Goal: Information Seeking & Learning: Find specific fact

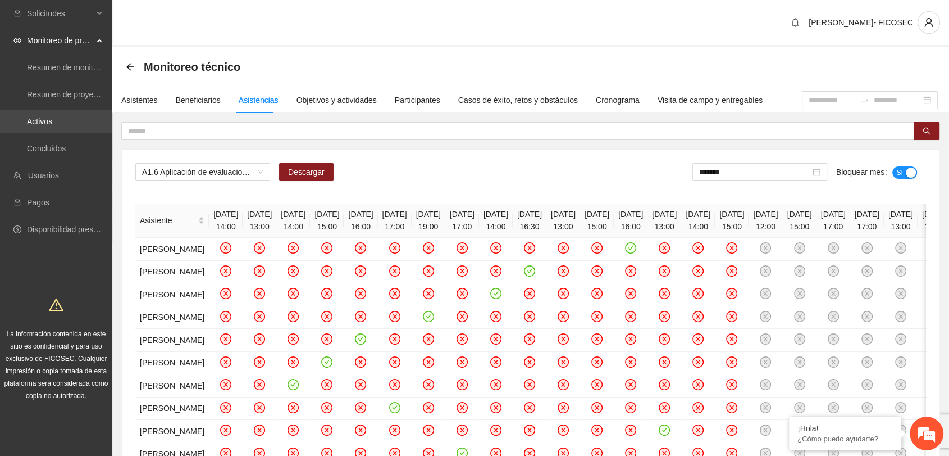
click at [52, 126] on link "Activos" at bounding box center [39, 121] width 25 height 9
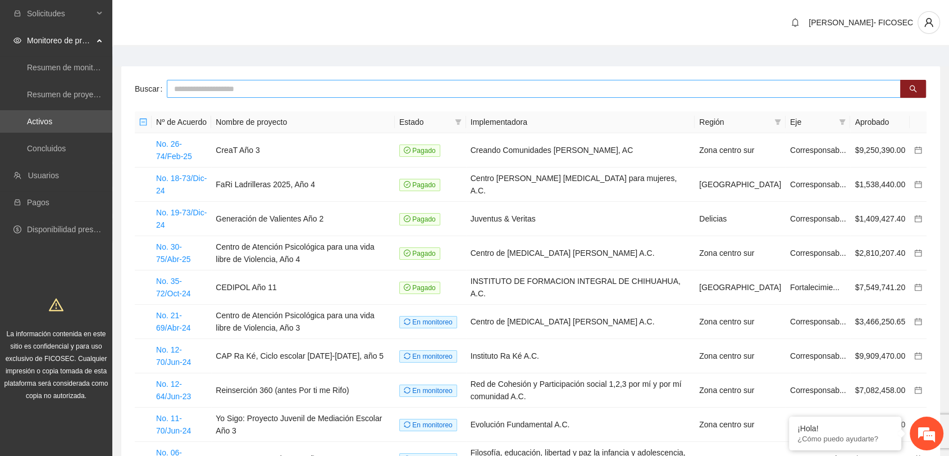
drag, startPoint x: 204, startPoint y: 93, endPoint x: 202, endPoint y: 86, distance: 7.1
click at [202, 86] on input "text" at bounding box center [534, 89] width 734 height 18
type input "******"
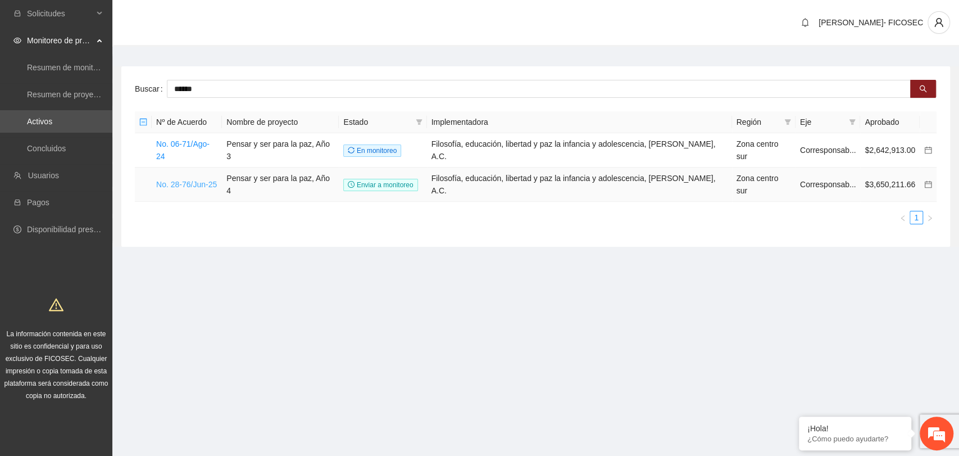
click at [189, 180] on link "No. 28-76/Jun-25" at bounding box center [186, 184] width 61 height 9
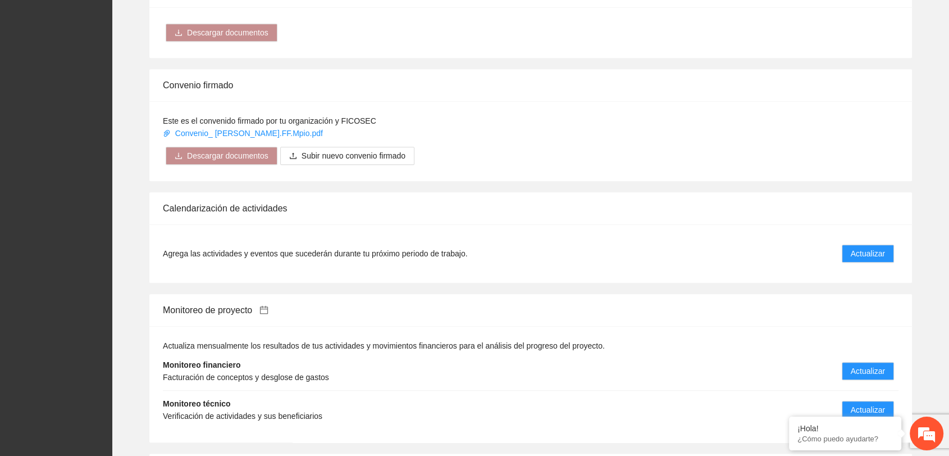
scroll to position [936, 0]
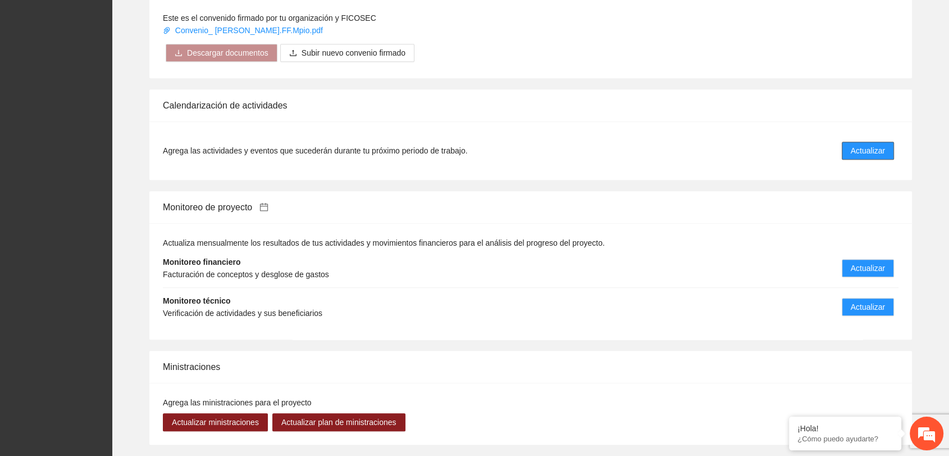
click at [860, 151] on span "Actualizar" at bounding box center [868, 150] width 34 height 12
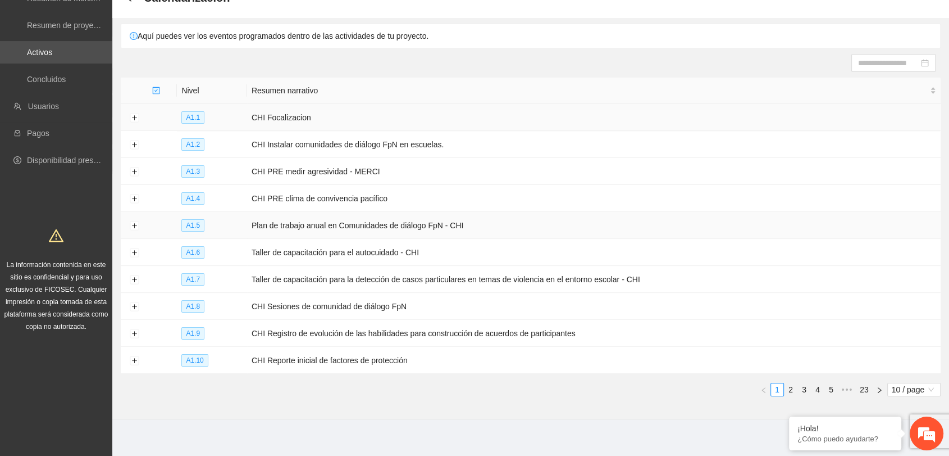
scroll to position [71, 0]
click at [131, 113] on button "Expand row" at bounding box center [134, 116] width 9 height 9
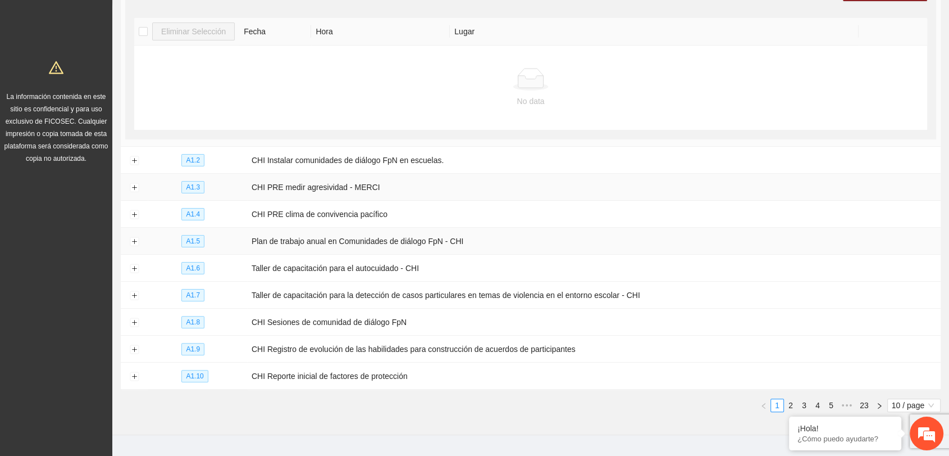
scroll to position [254, 0]
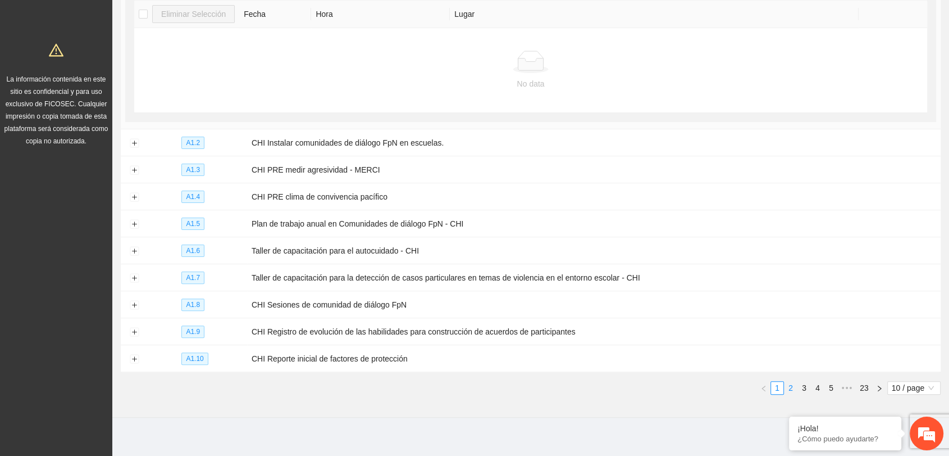
click at [791, 387] on li "2" at bounding box center [790, 387] width 13 height 13
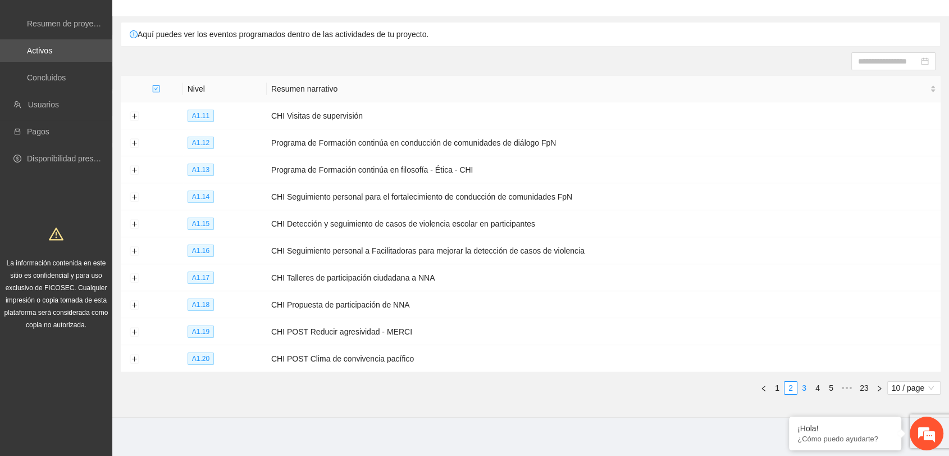
click at [807, 381] on link "3" at bounding box center [804, 387] width 12 height 12
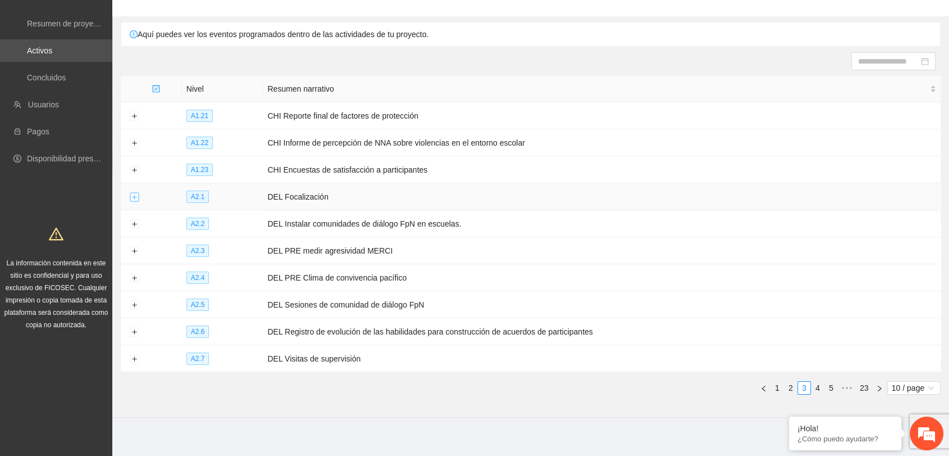
click at [138, 194] on button "Expand row" at bounding box center [134, 197] width 9 height 9
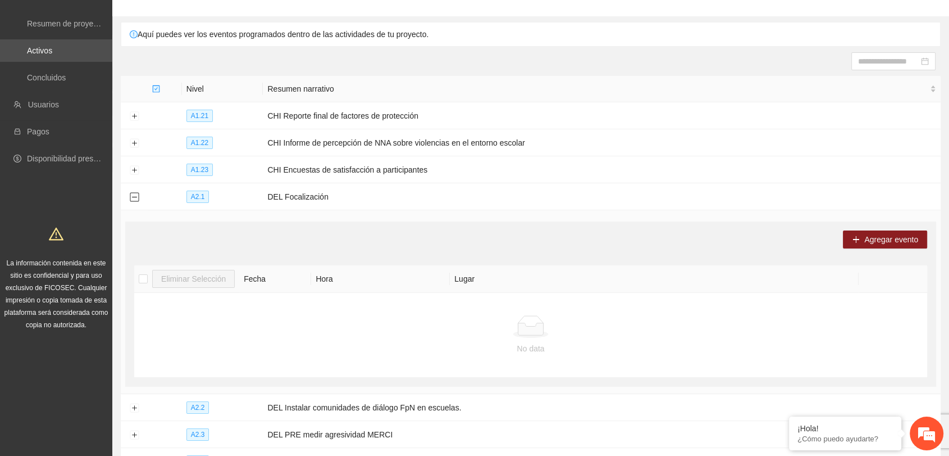
scroll to position [254, 0]
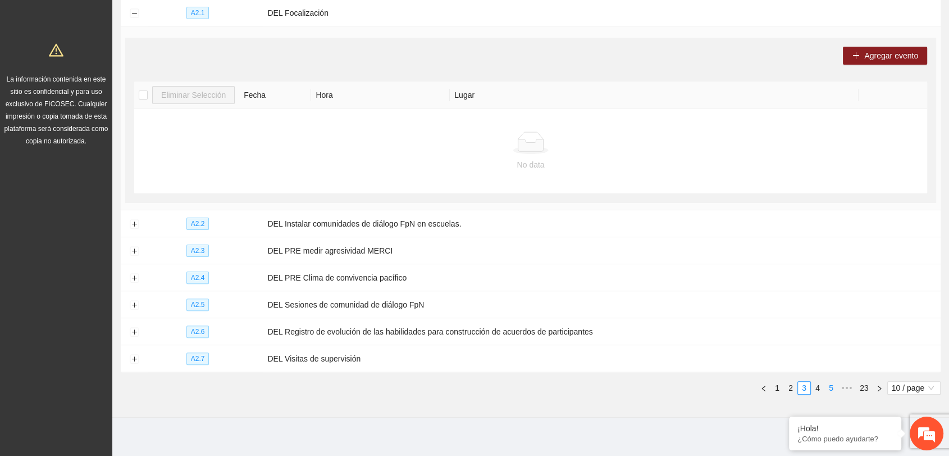
drag, startPoint x: 818, startPoint y: 385, endPoint x: 816, endPoint y: 379, distance: 6.6
click at [817, 381] on link "4" at bounding box center [818, 387] width 12 height 12
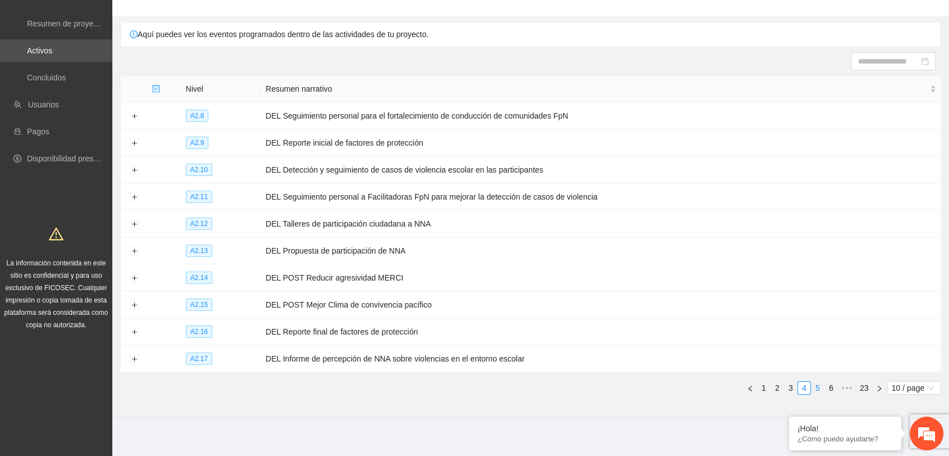
click at [818, 381] on link "5" at bounding box center [818, 387] width 12 height 12
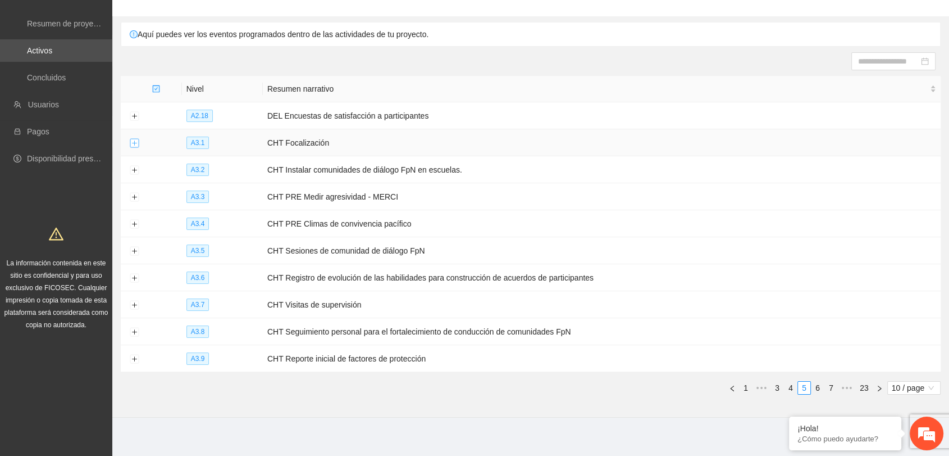
click at [136, 144] on button "Expand row" at bounding box center [134, 143] width 9 height 9
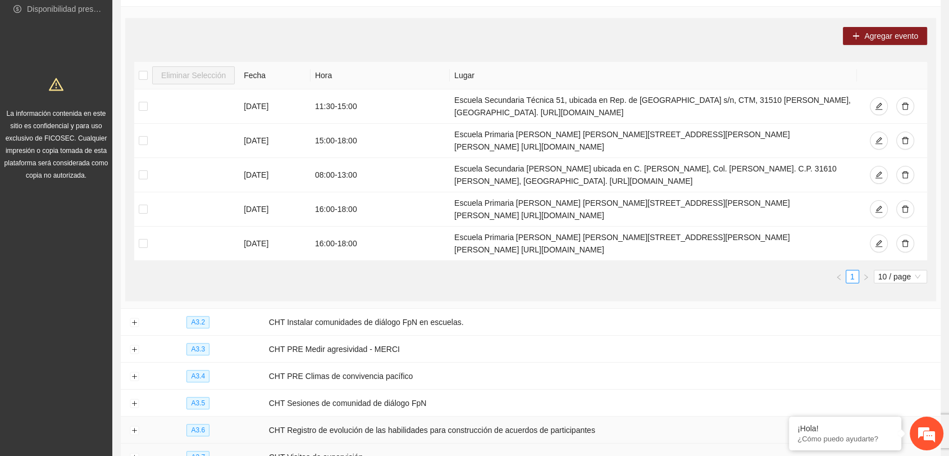
scroll to position [372, 0]
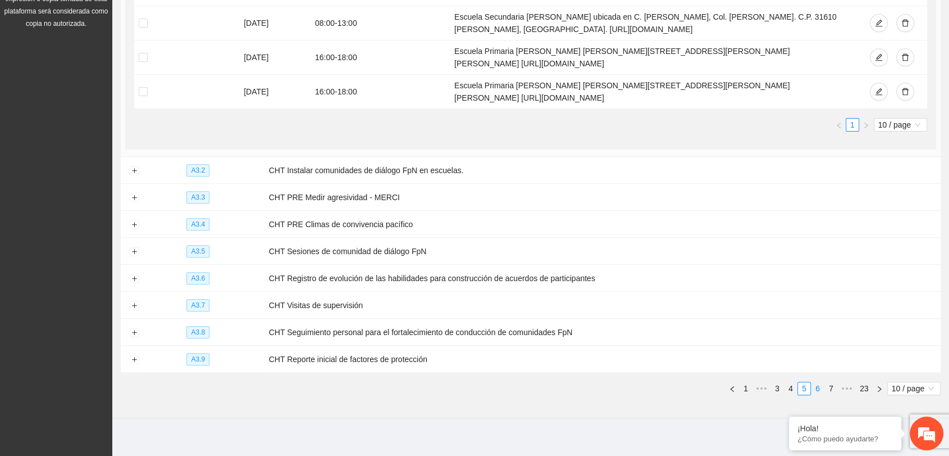
click at [818, 385] on link "6" at bounding box center [818, 388] width 12 height 12
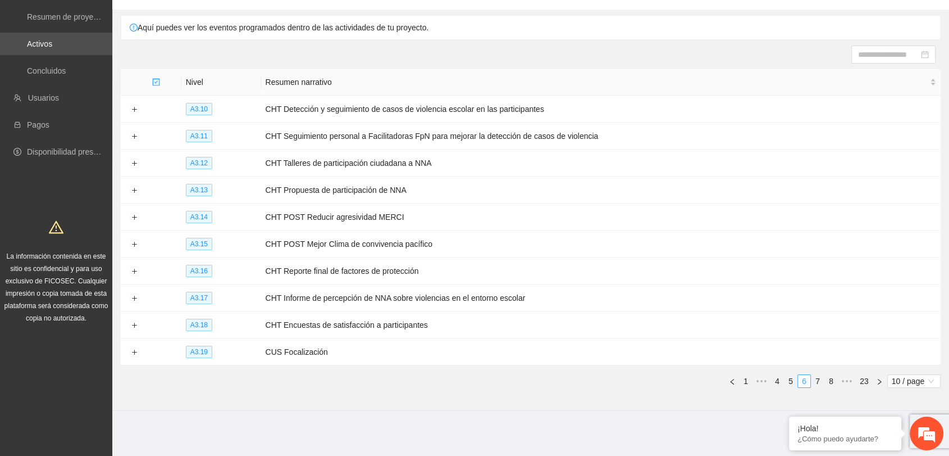
scroll to position [71, 0]
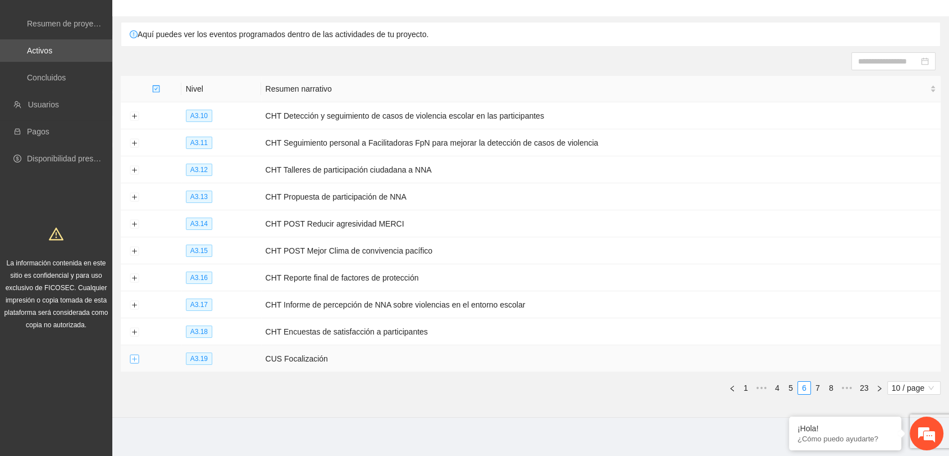
click at [134, 353] on td at bounding box center [134, 358] width 27 height 27
click at [133, 354] on button "Expand row" at bounding box center [134, 358] width 9 height 9
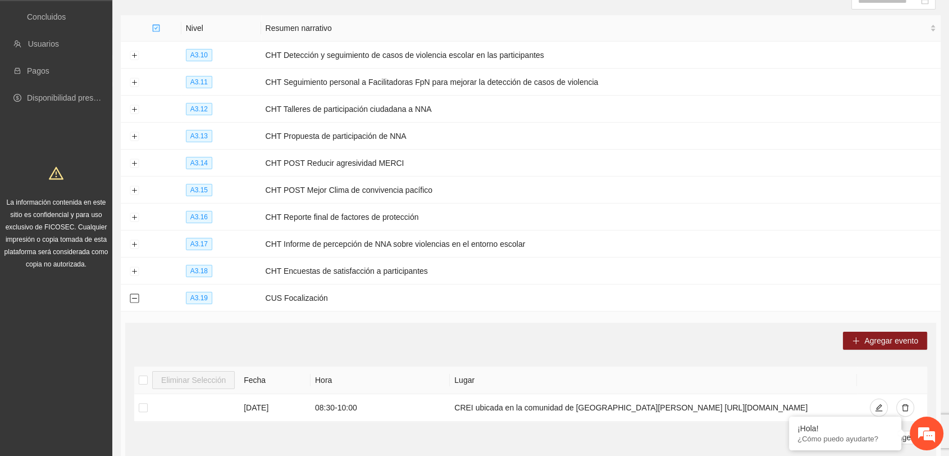
scroll to position [229, 0]
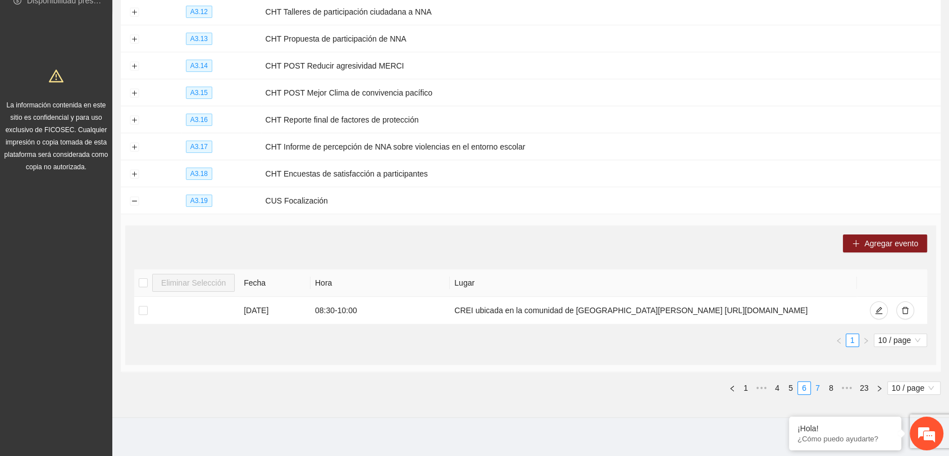
click at [818, 381] on link "7" at bounding box center [818, 387] width 12 height 12
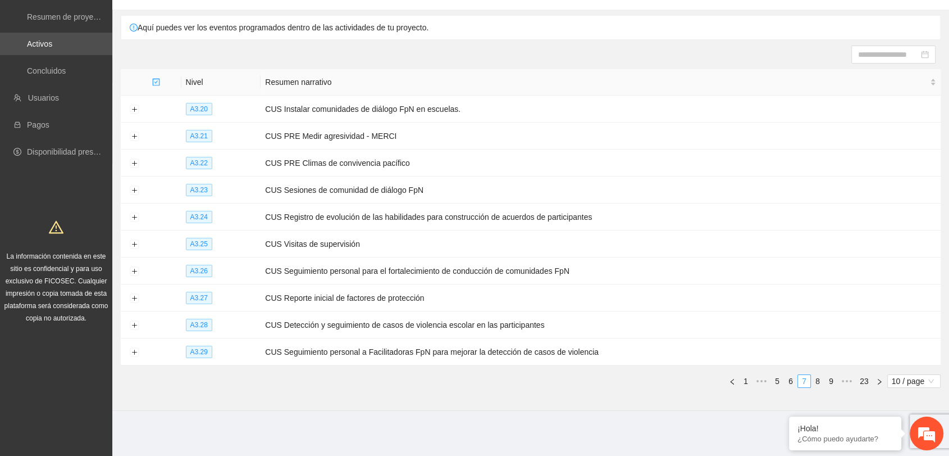
scroll to position [71, 0]
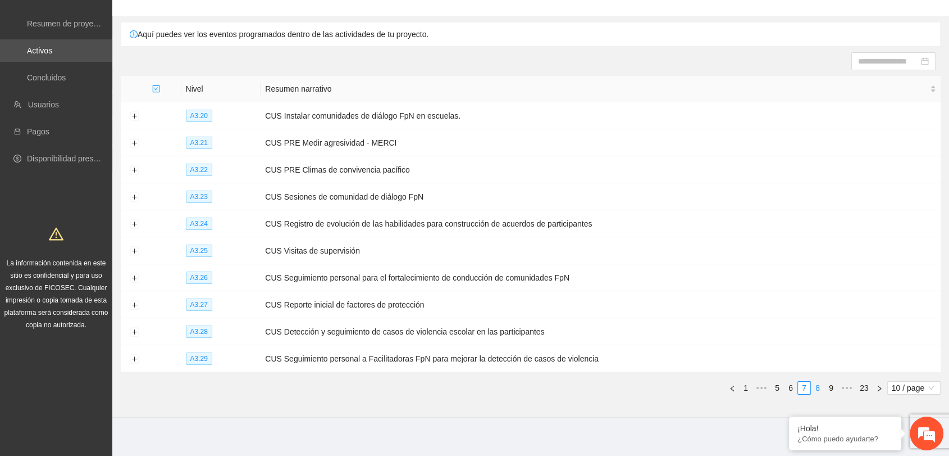
click at [817, 381] on li "8" at bounding box center [817, 387] width 13 height 13
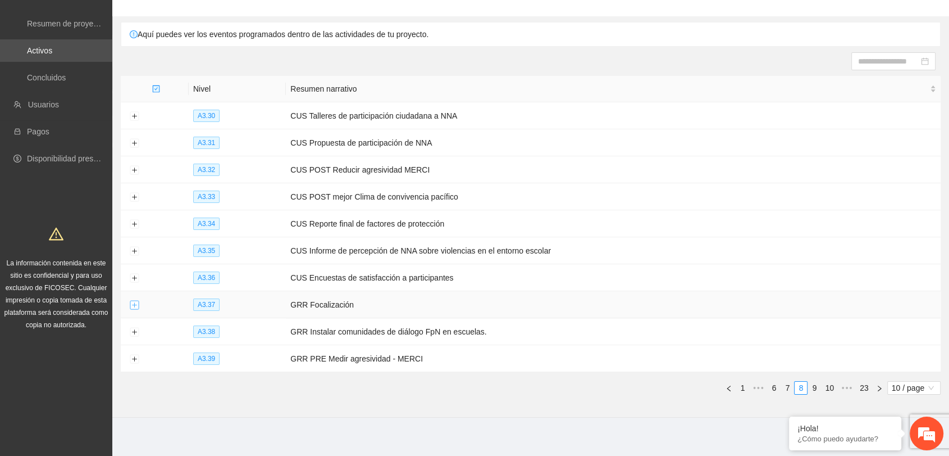
click at [136, 301] on button "Expand row" at bounding box center [134, 305] width 9 height 9
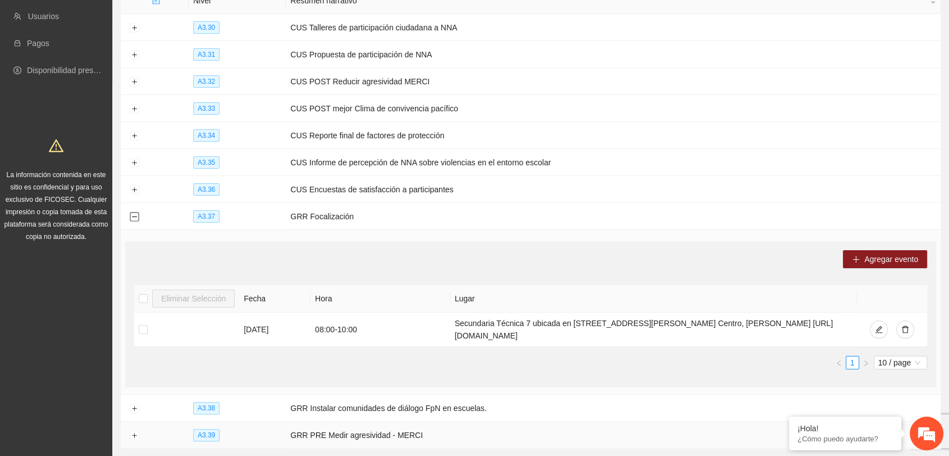
scroll to position [235, 0]
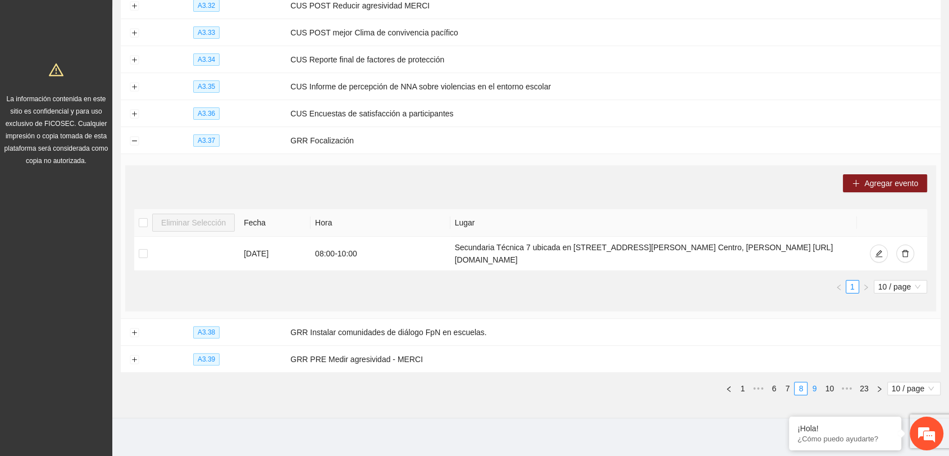
click at [815, 382] on link "9" at bounding box center [814, 388] width 12 height 12
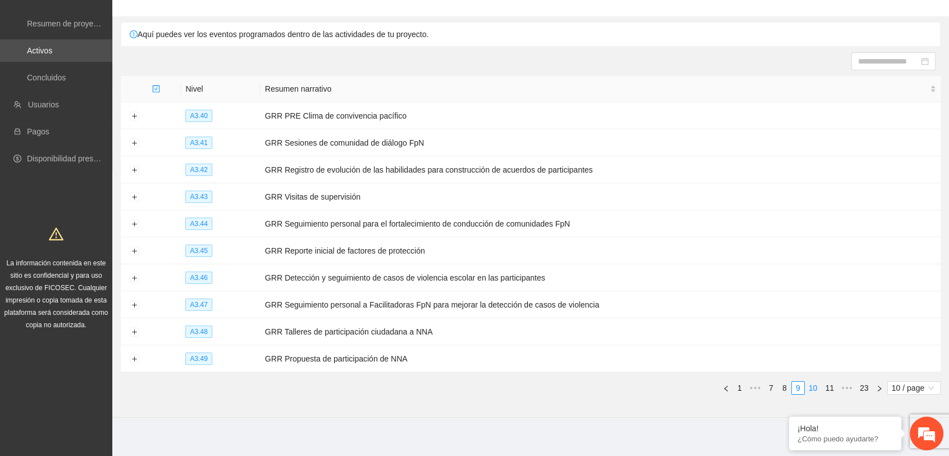
click at [816, 381] on link "10" at bounding box center [814, 387] width 16 height 12
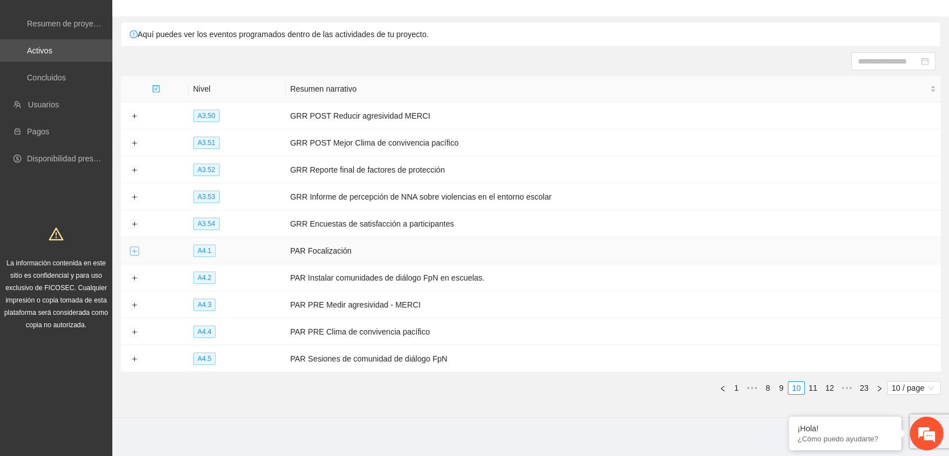
click at [133, 249] on button "Expand row" at bounding box center [134, 251] width 9 height 9
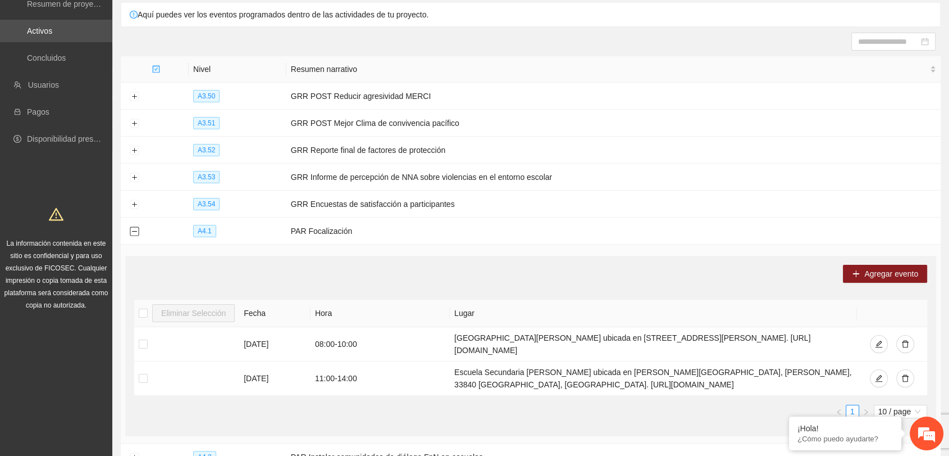
scroll to position [270, 0]
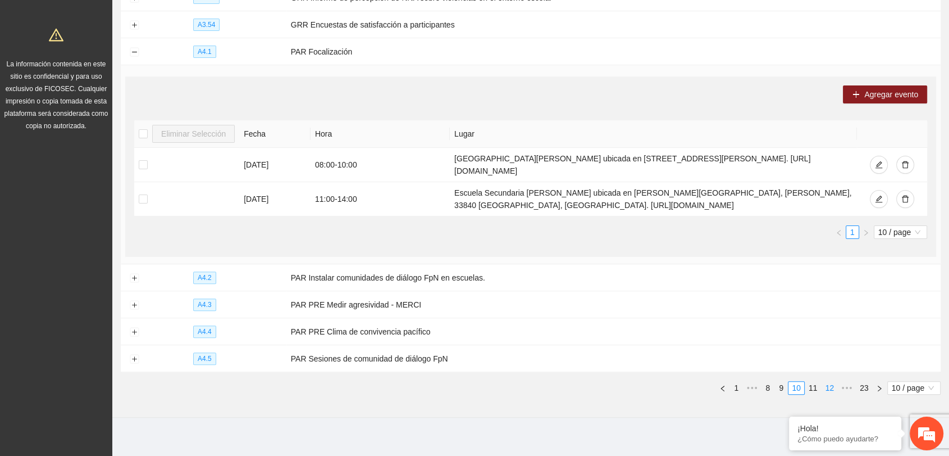
click at [811, 381] on link "11" at bounding box center [814, 387] width 16 height 12
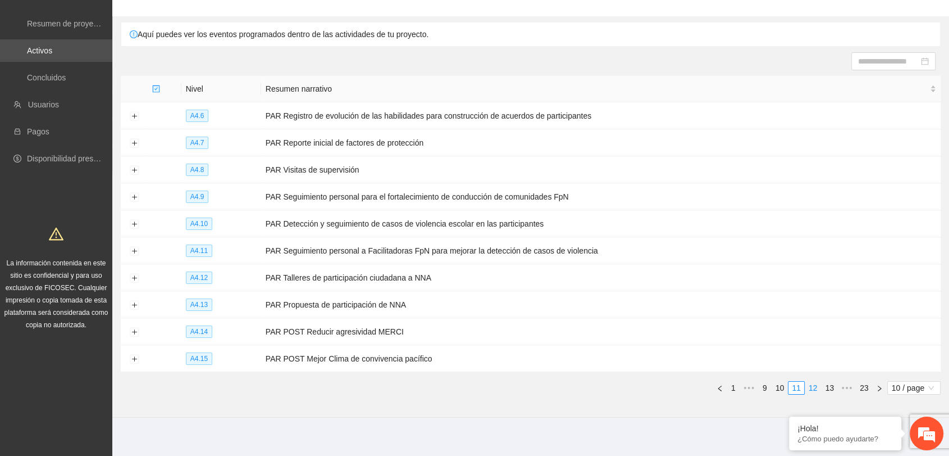
click at [813, 381] on link "12" at bounding box center [814, 387] width 16 height 12
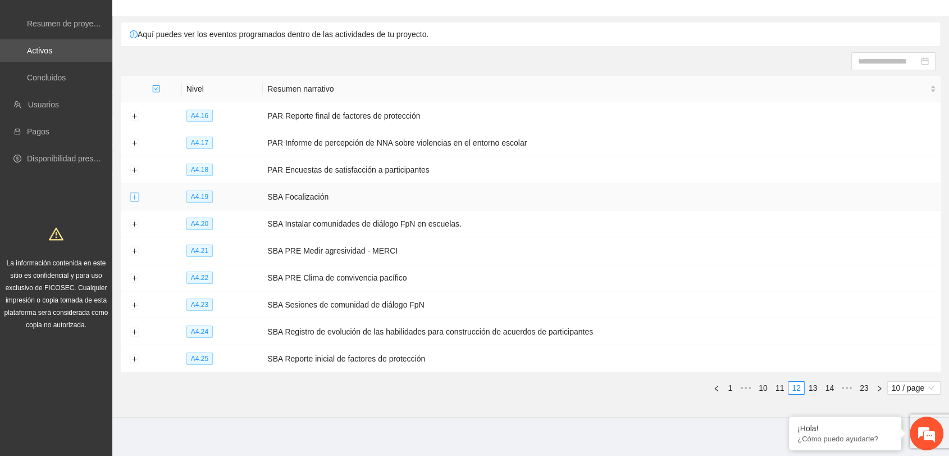
click at [133, 193] on button "Expand row" at bounding box center [134, 197] width 9 height 9
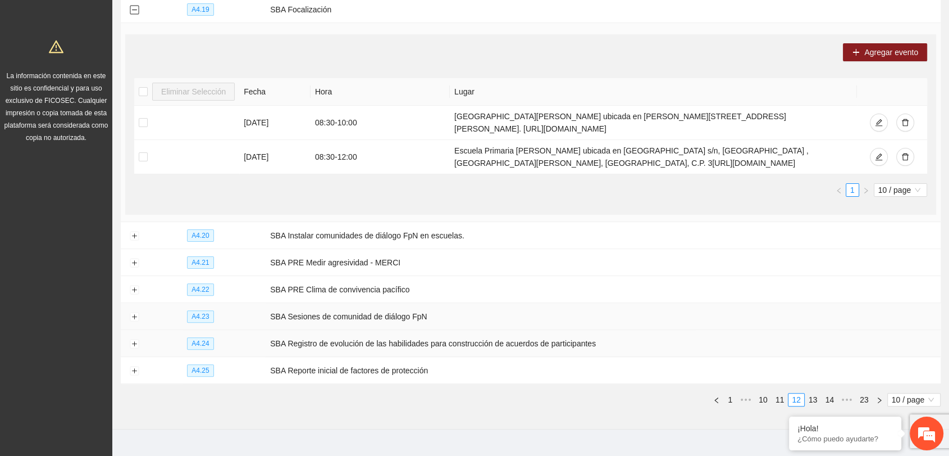
scroll to position [270, 0]
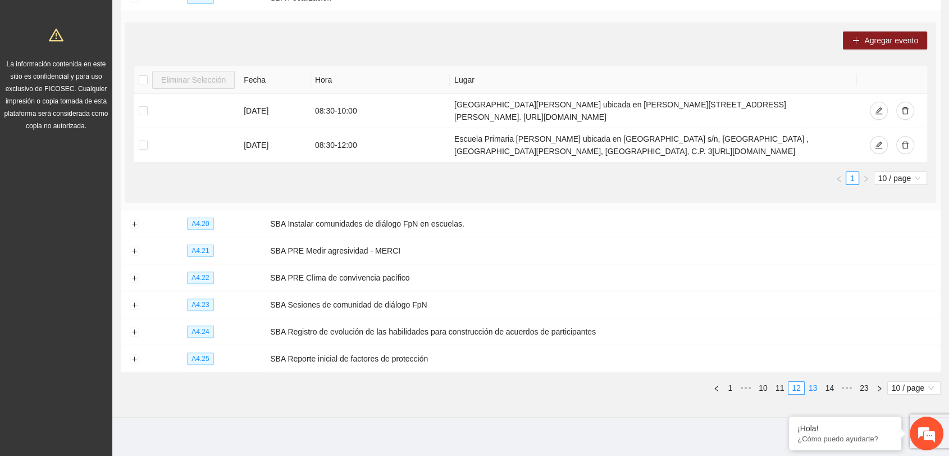
click at [816, 384] on link "13" at bounding box center [814, 387] width 16 height 12
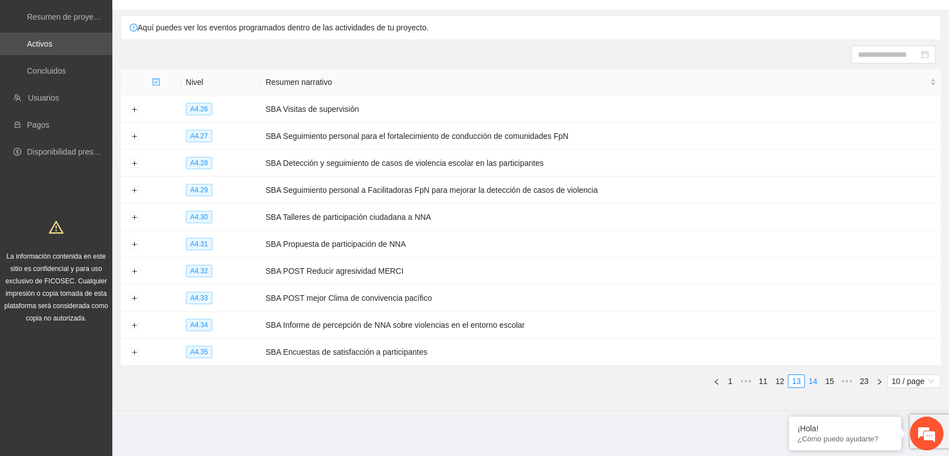
scroll to position [71, 0]
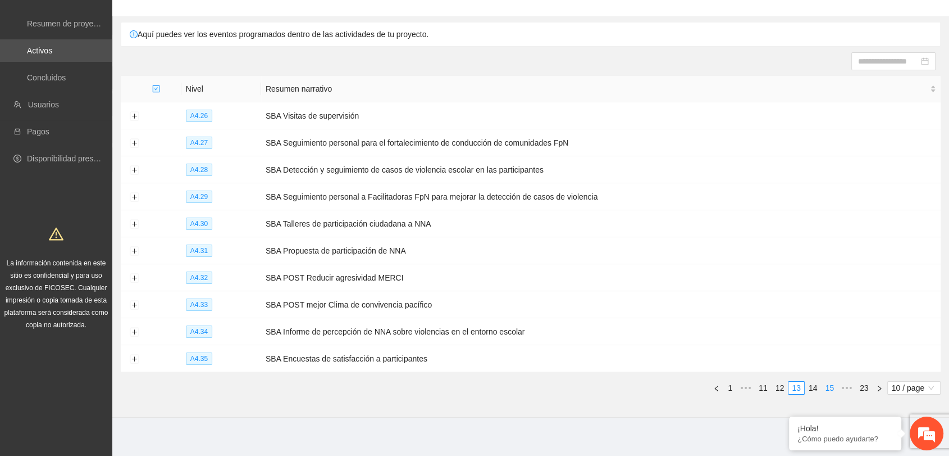
drag, startPoint x: 812, startPoint y: 375, endPoint x: 818, endPoint y: 375, distance: 6.8
click at [812, 381] on link "14" at bounding box center [814, 387] width 16 height 12
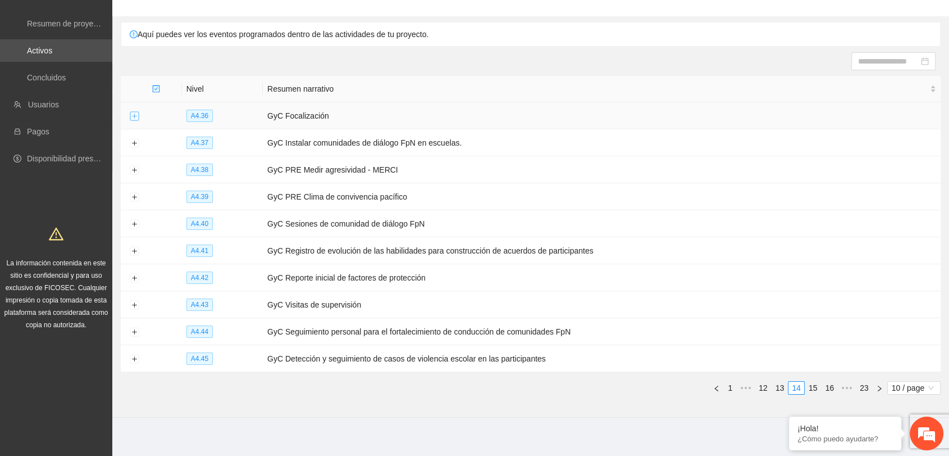
click at [131, 114] on button "Expand row" at bounding box center [134, 116] width 9 height 9
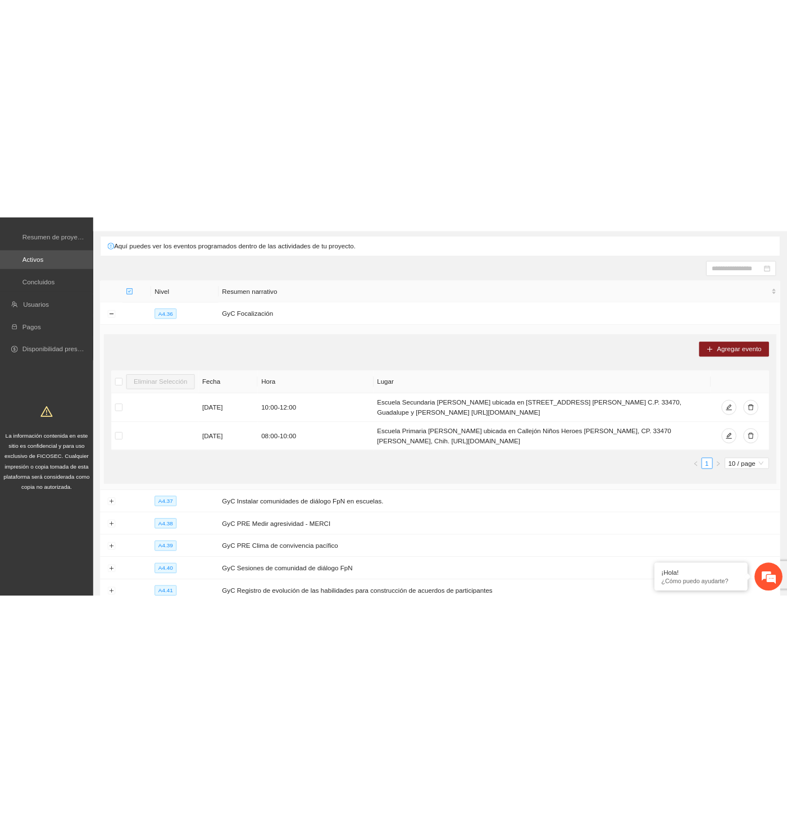
scroll to position [0, 0]
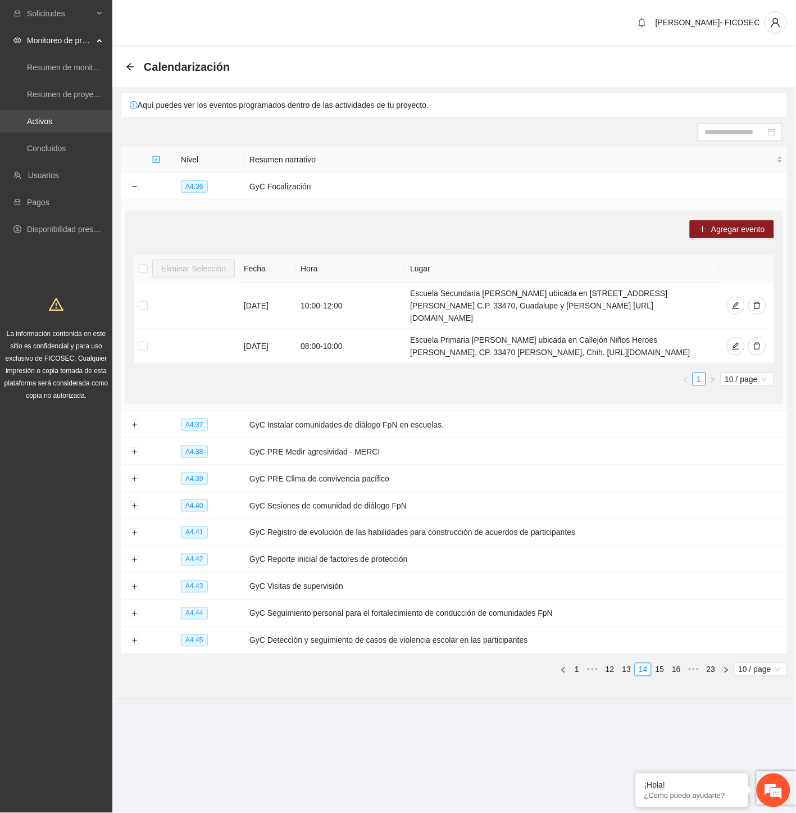
click at [52, 125] on link "Activos" at bounding box center [39, 121] width 25 height 9
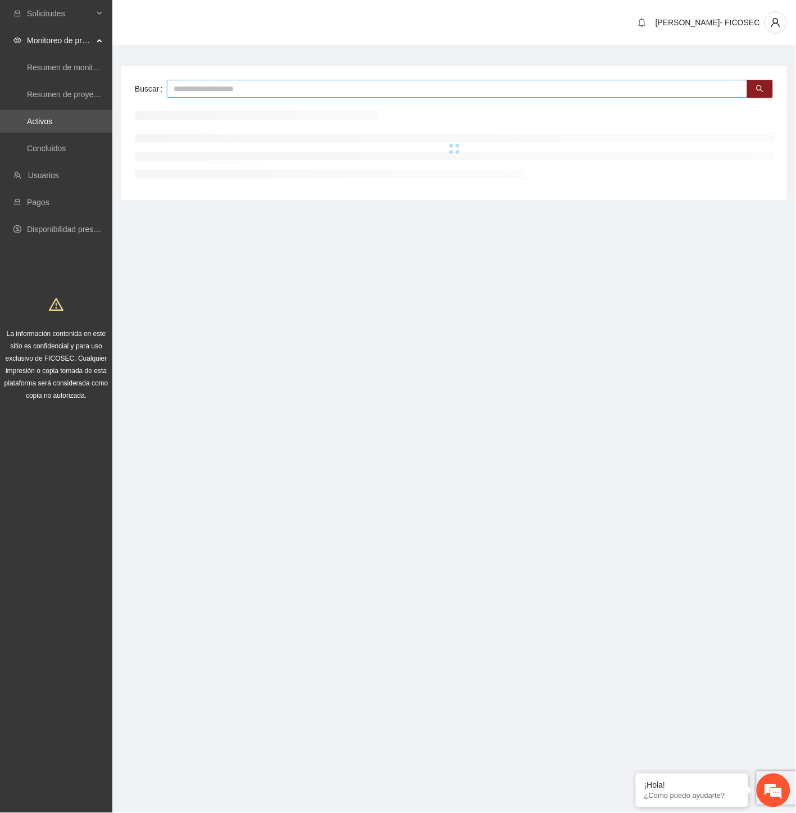
click at [231, 86] on input "text" at bounding box center [457, 89] width 581 height 18
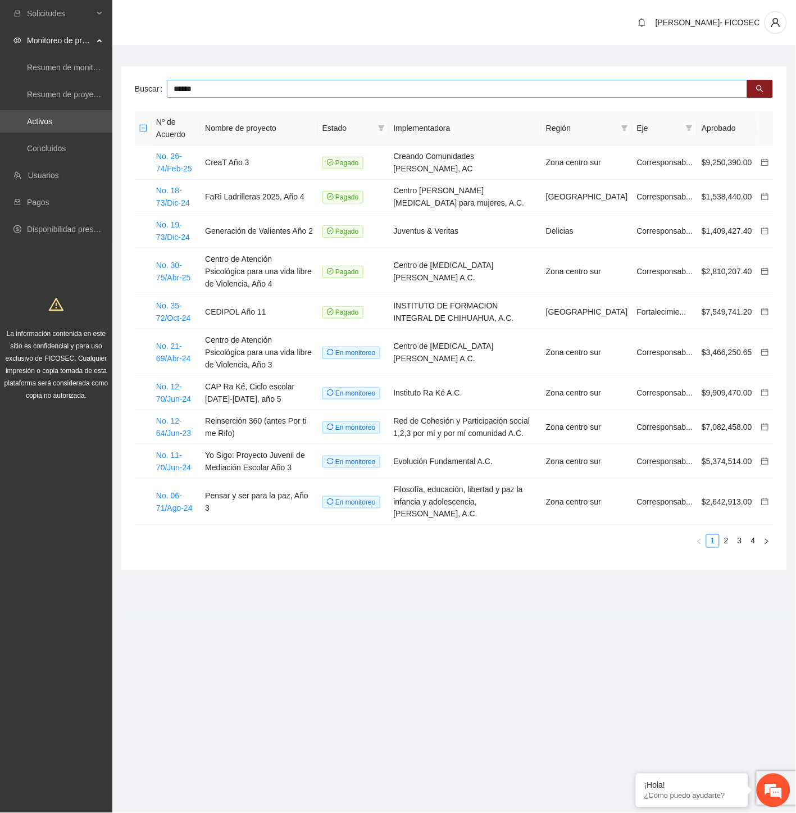
type input "******"
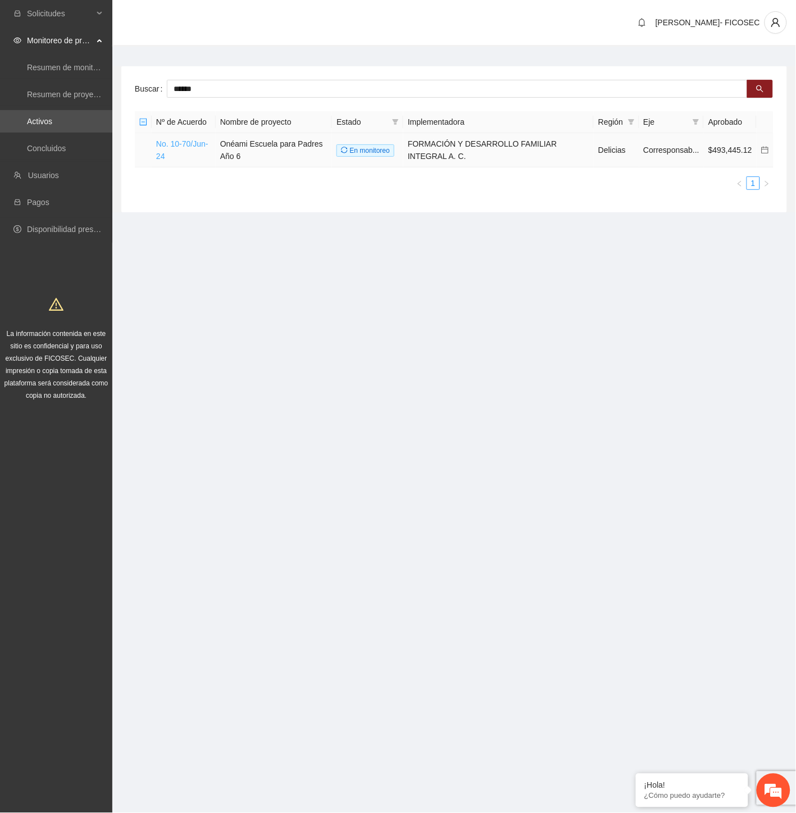
click at [181, 144] on link "No. 10-70/Jun-24" at bounding box center [182, 149] width 52 height 21
click at [199, 143] on link "No. 10-70/Jun-24" at bounding box center [182, 149] width 52 height 21
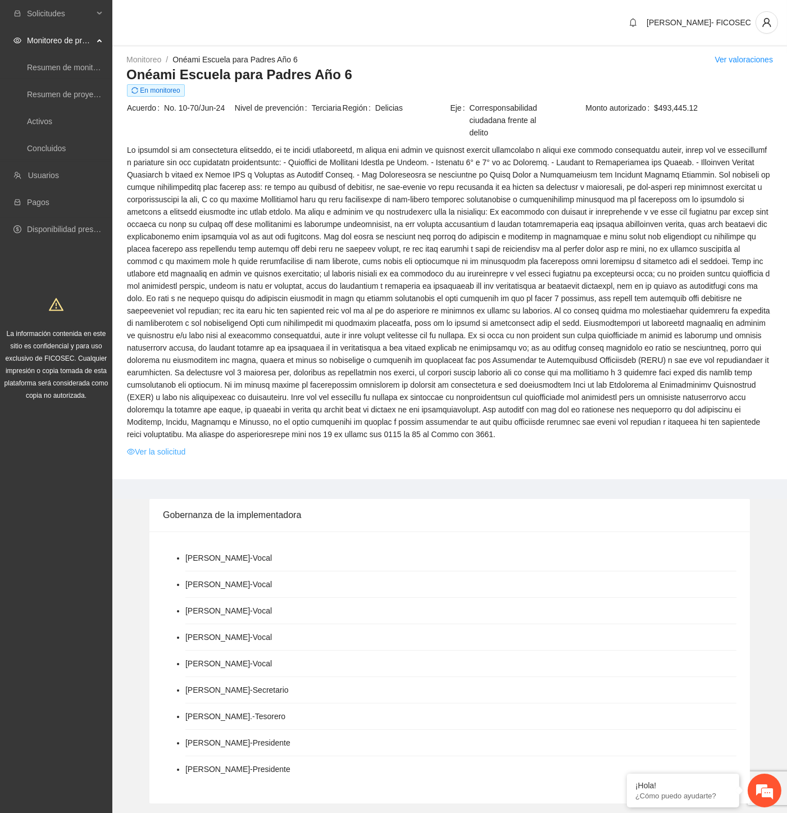
click at [166, 445] on link "Ver la solicitud" at bounding box center [156, 451] width 58 height 12
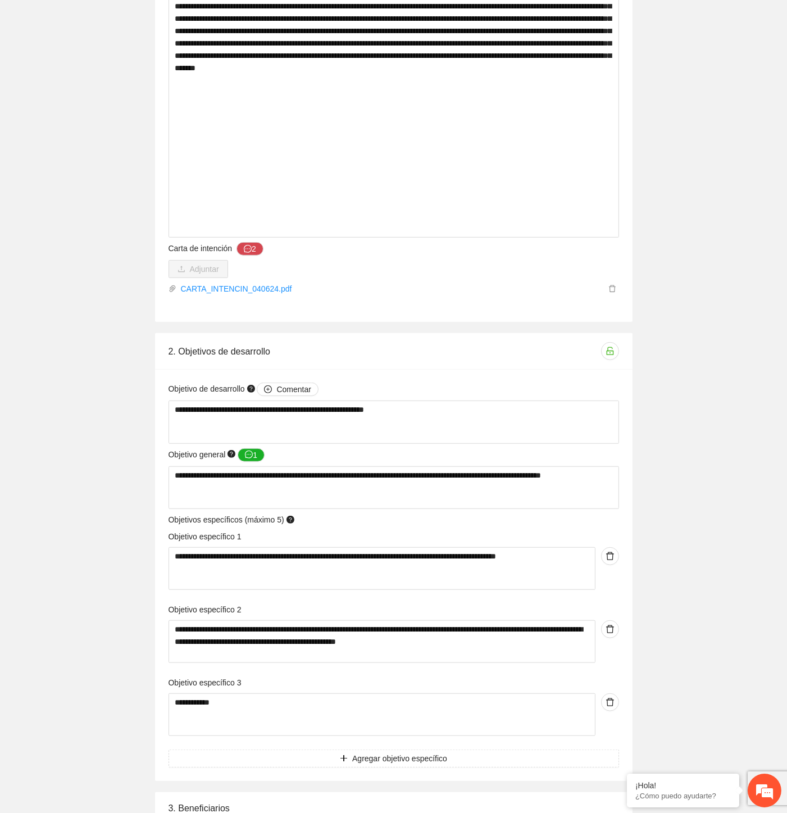
scroll to position [1685, 0]
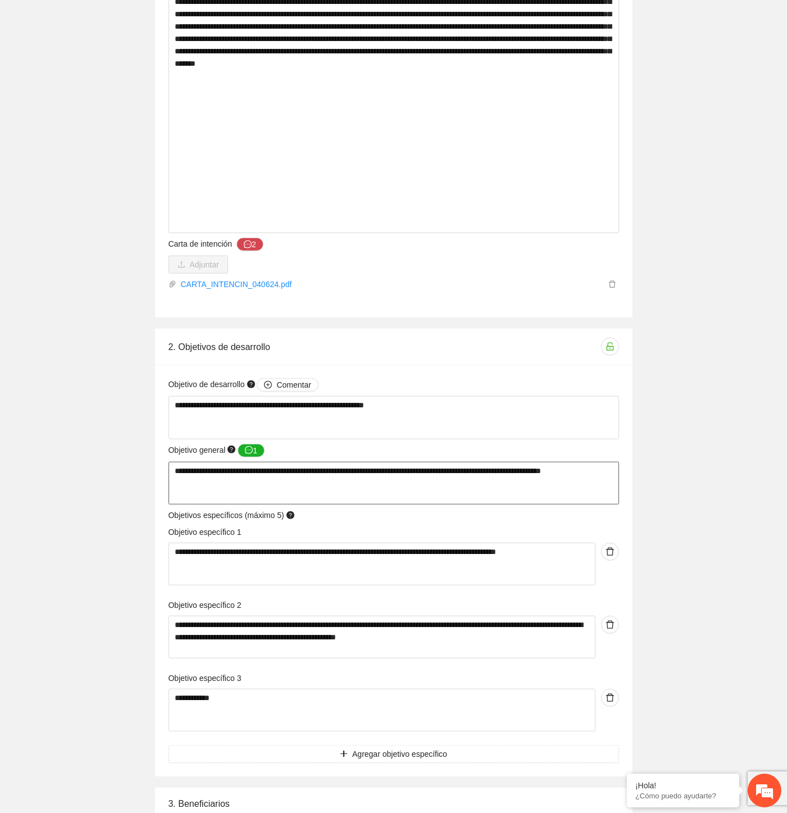
drag, startPoint x: 175, startPoint y: 471, endPoint x: 238, endPoint y: 489, distance: 65.6
click at [238, 455] on textarea "**********" at bounding box center [394, 483] width 451 height 43
click at [689, 405] on div "**********" at bounding box center [393, 131] width 787 height 3435
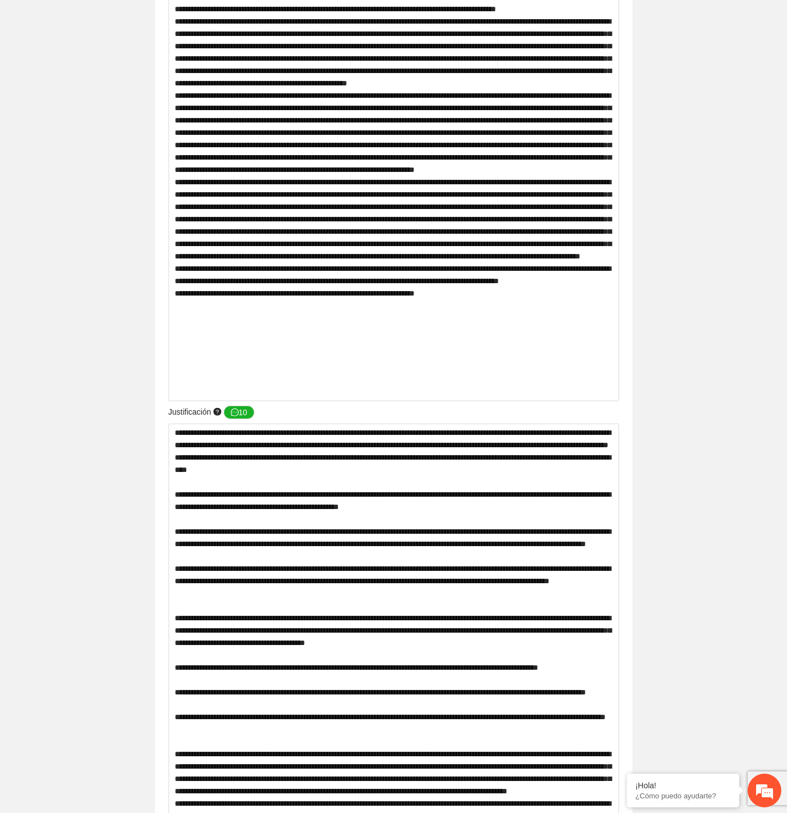
scroll to position [0, 0]
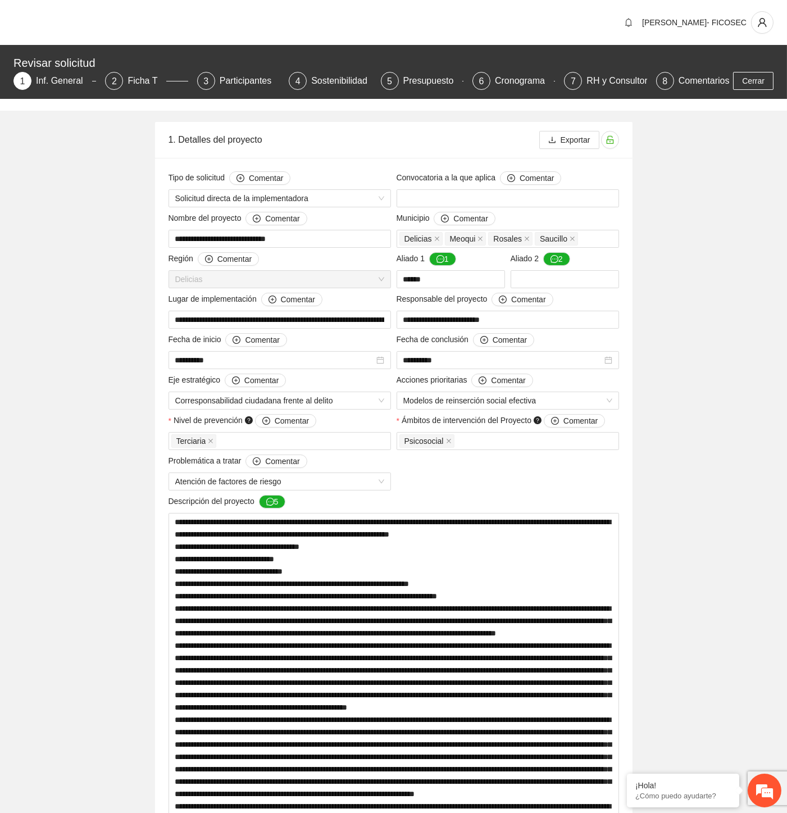
click at [70, 76] on div "Inf. General" at bounding box center [64, 81] width 56 height 18
click at [60, 82] on div "Inf. General" at bounding box center [64, 81] width 56 height 18
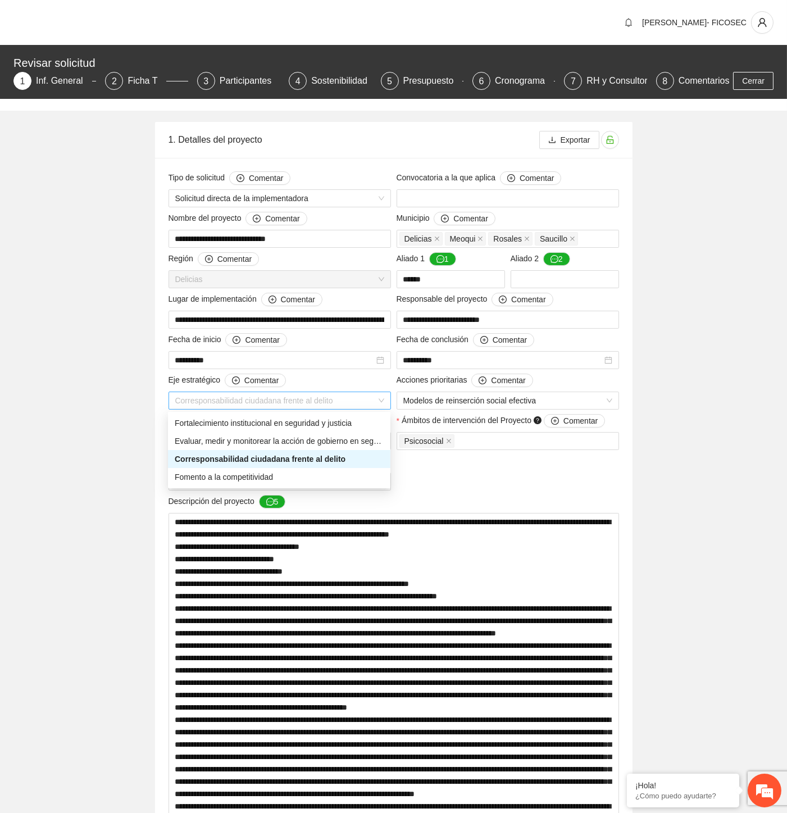
drag, startPoint x: 333, startPoint y: 402, endPoint x: 198, endPoint y: 401, distance: 135.4
click at [198, 401] on span "Corresponsabilidad ciudadana frente al delito" at bounding box center [279, 400] width 209 height 17
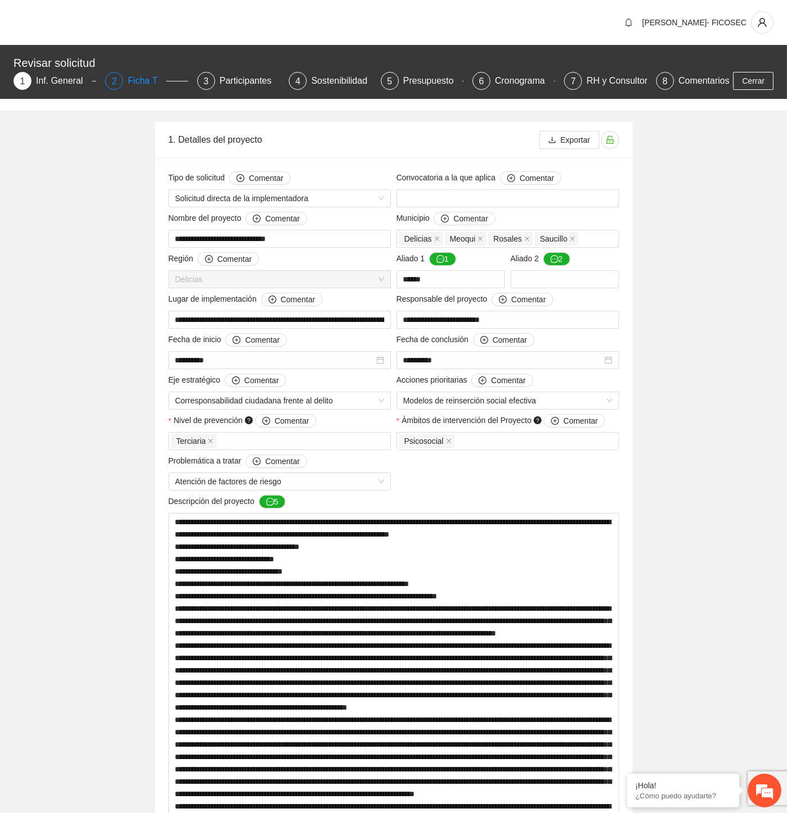
click at [136, 80] on div "Ficha T" at bounding box center [147, 81] width 39 height 18
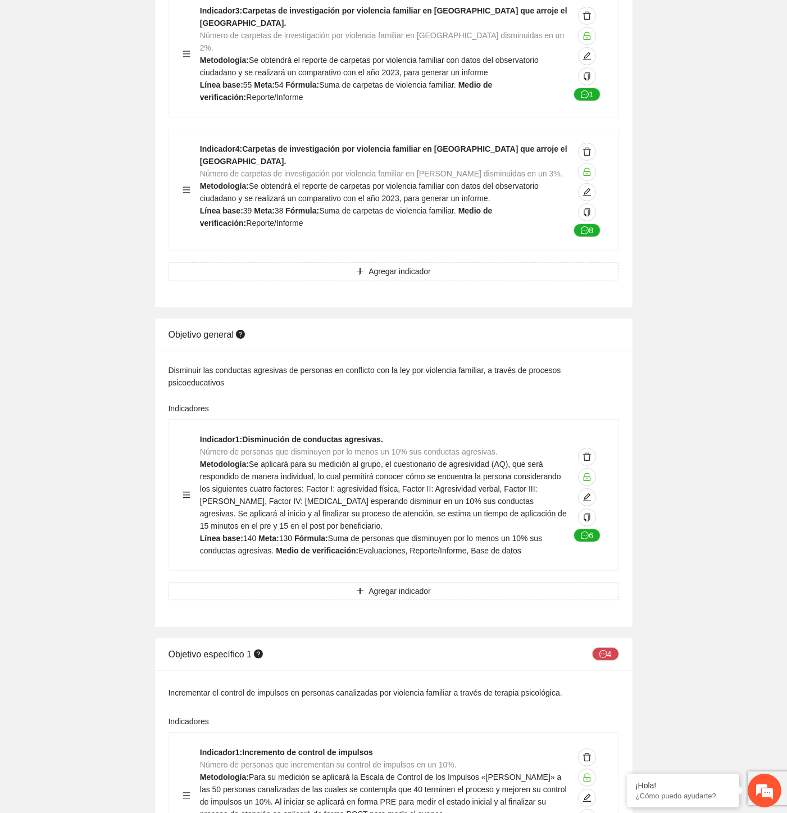
scroll to position [562, 0]
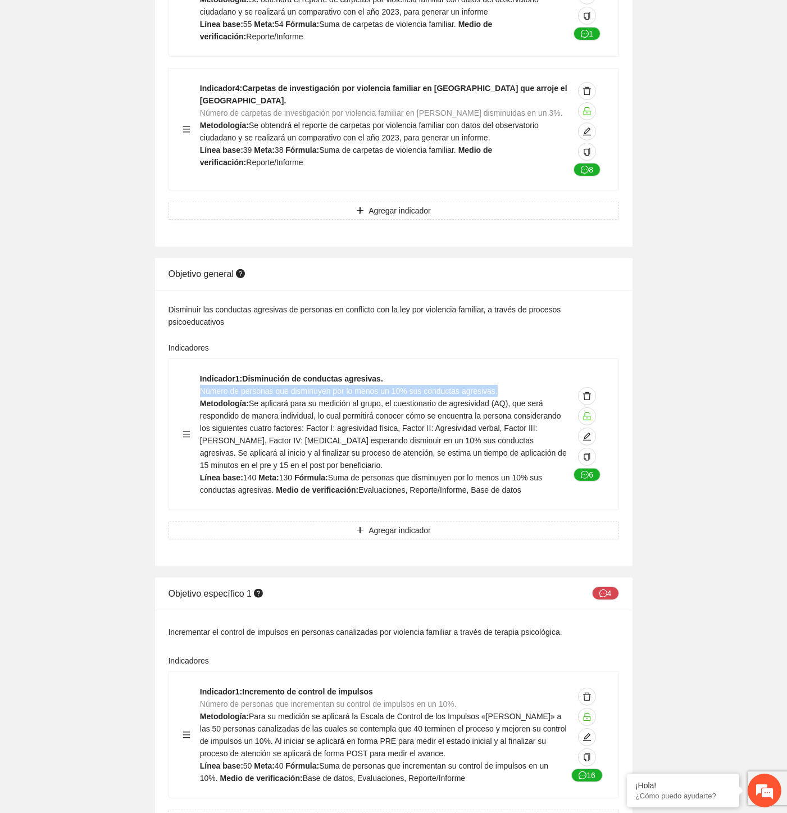
drag, startPoint x: 200, startPoint y: 374, endPoint x: 501, endPoint y: 375, distance: 301.1
click at [501, 375] on div "Indicador 1 : Disminución de conductas agresivas. Número de personas que dismin…" at bounding box center [385, 434] width 370 height 124
copy span "Número de personas que disminuyen por lo menos un 10% sus conductas agresivas."
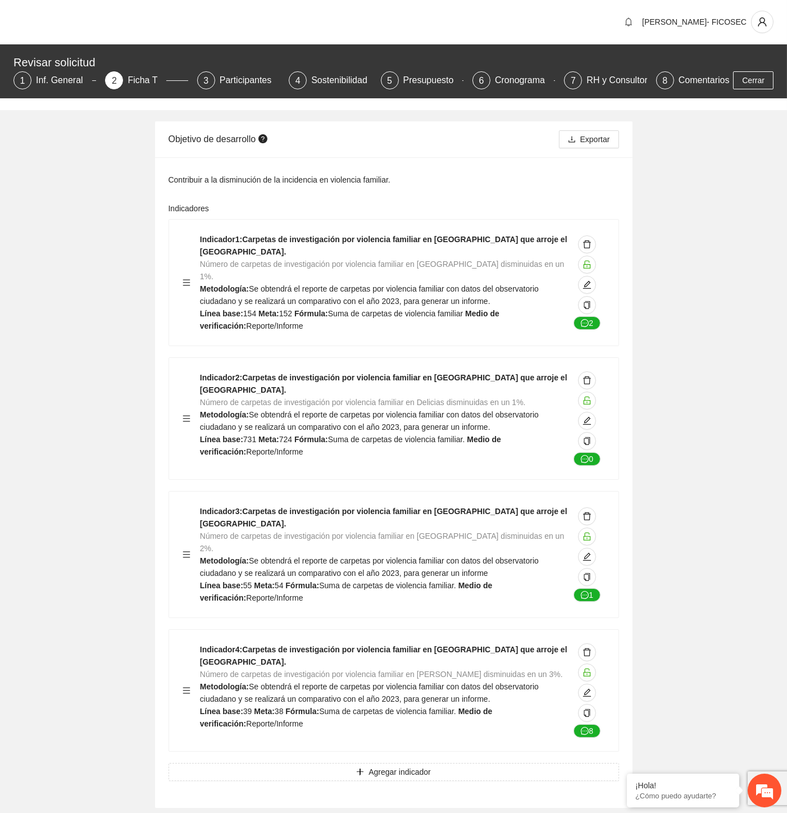
scroll to position [0, 0]
click at [326, 232] on div "Indicador 1 : Carpetas de investigación por violencia familiar en Meoqui que ar…" at bounding box center [393, 283] width 449 height 126
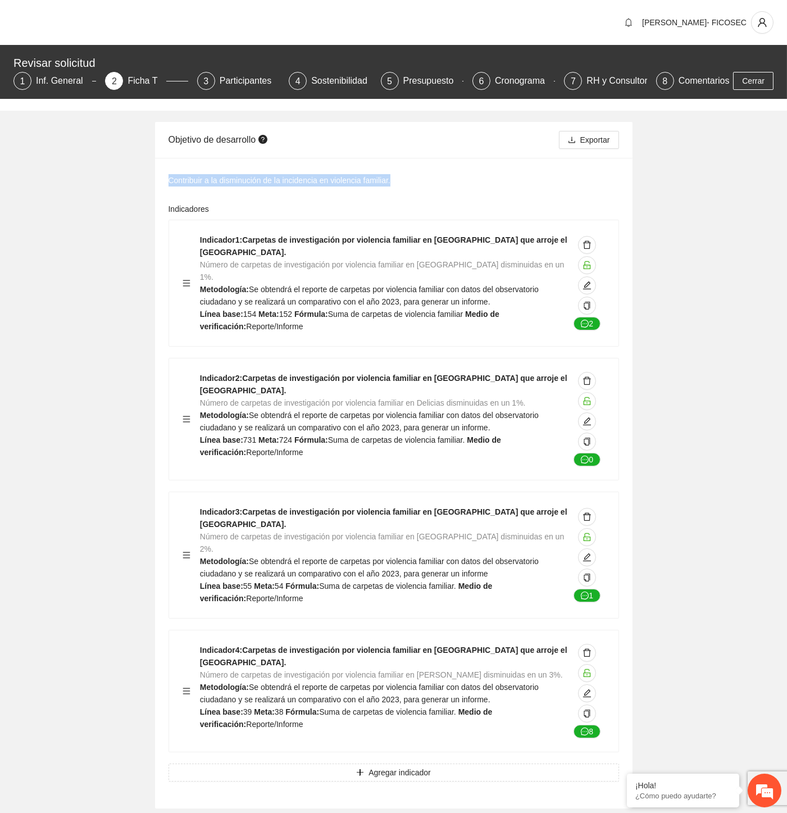
drag, startPoint x: 169, startPoint y: 181, endPoint x: 428, endPoint y: 169, distance: 259.3
click at [428, 169] on div "Contribuir a la disminución de la incidencia en violencia familiar. Indicadores…" at bounding box center [393, 483] width 477 height 650
copy div "Contribuir a la disminución de la incidencia en violencia familiar."
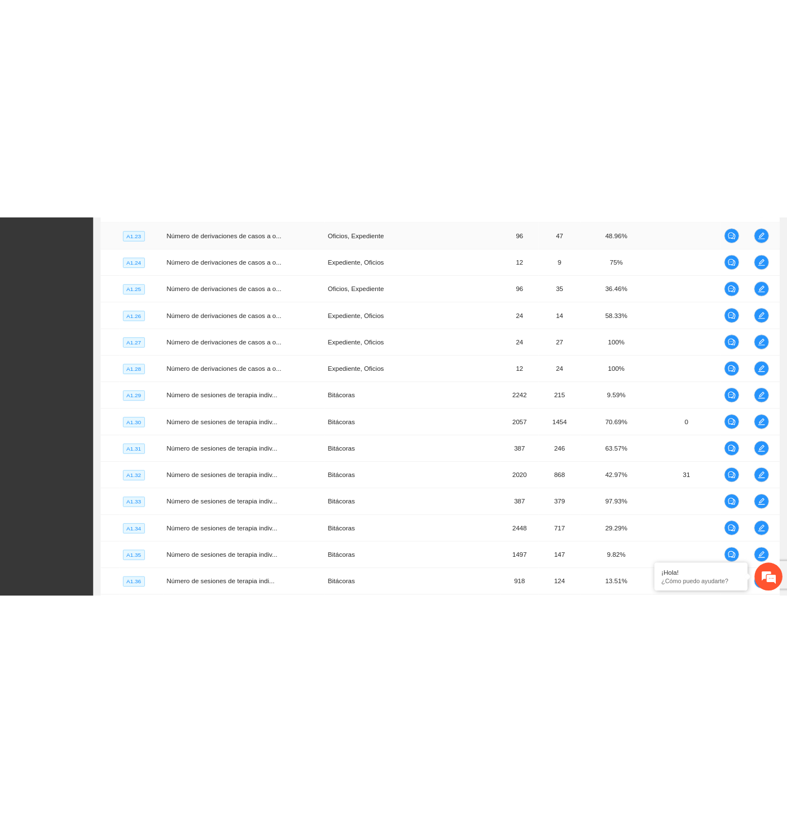
scroll to position [620, 0]
